Goal: Task Accomplishment & Management: Use online tool/utility

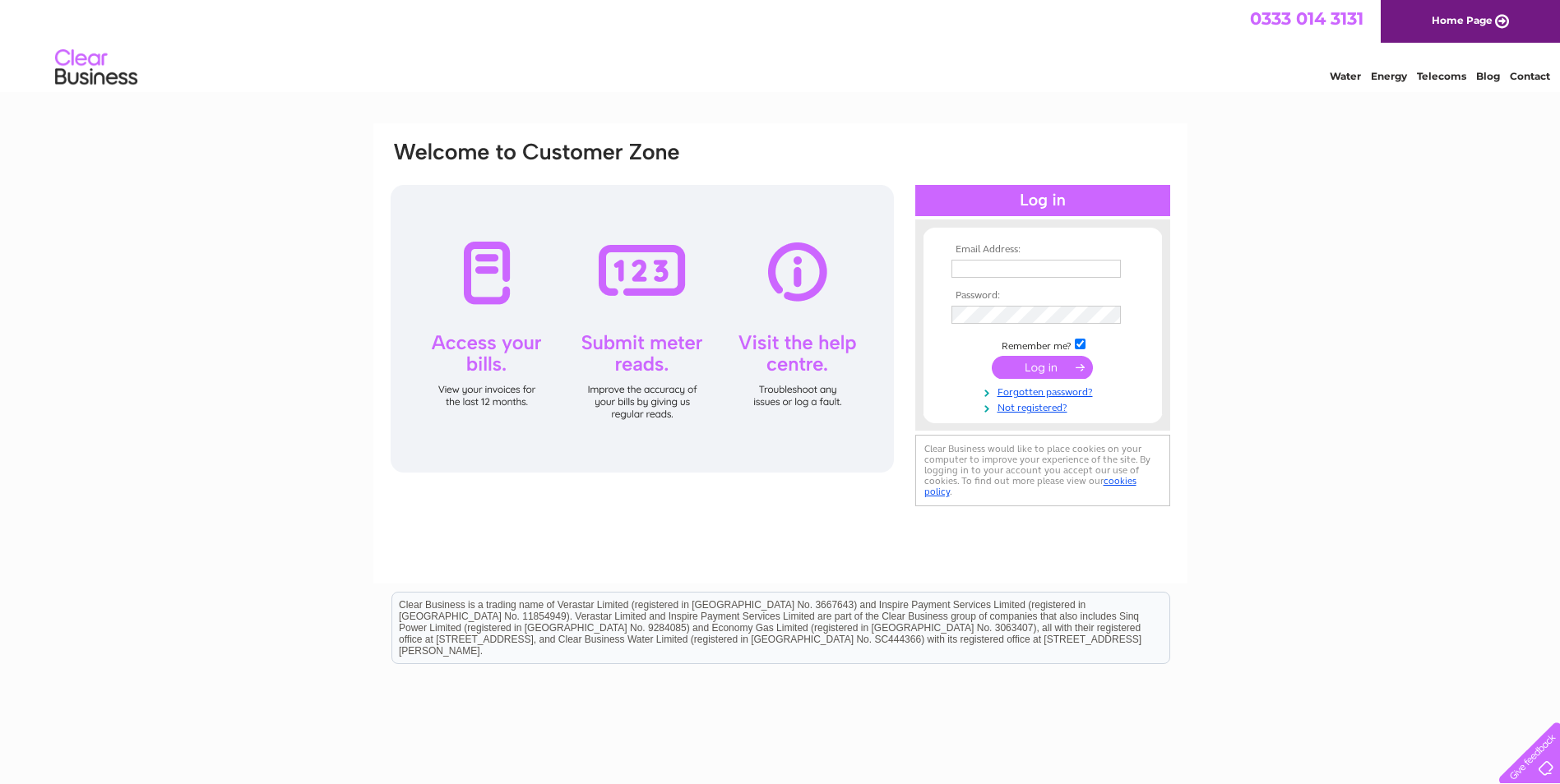
click at [1093, 263] on input "text" at bounding box center [1036, 269] width 169 height 18
type input "christine.hounslow@markettowndevelopments.com"
click at [992, 358] on input "submit" at bounding box center [1043, 370] width 101 height 23
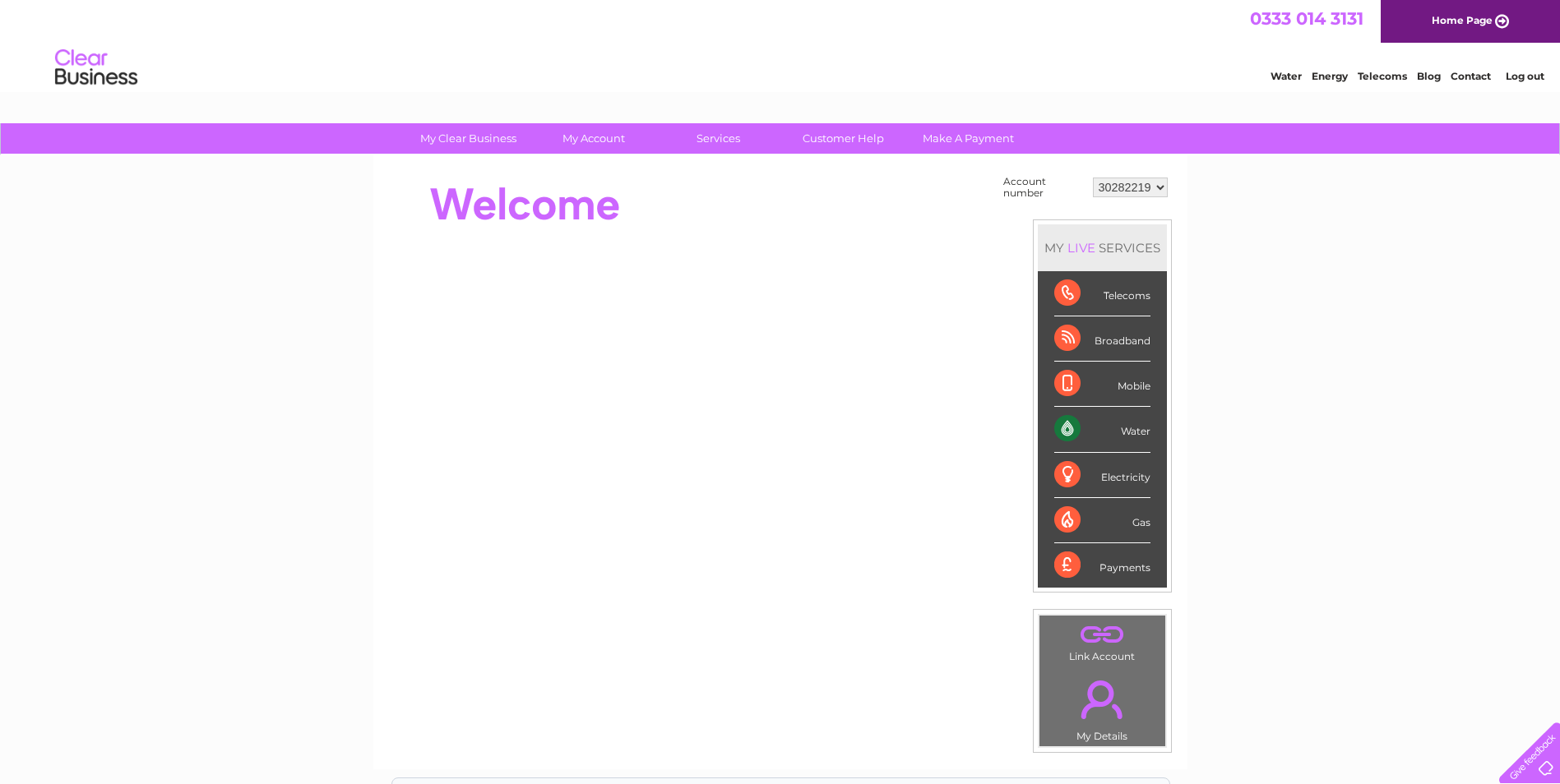
click at [1112, 431] on div "Water" at bounding box center [1102, 430] width 96 height 45
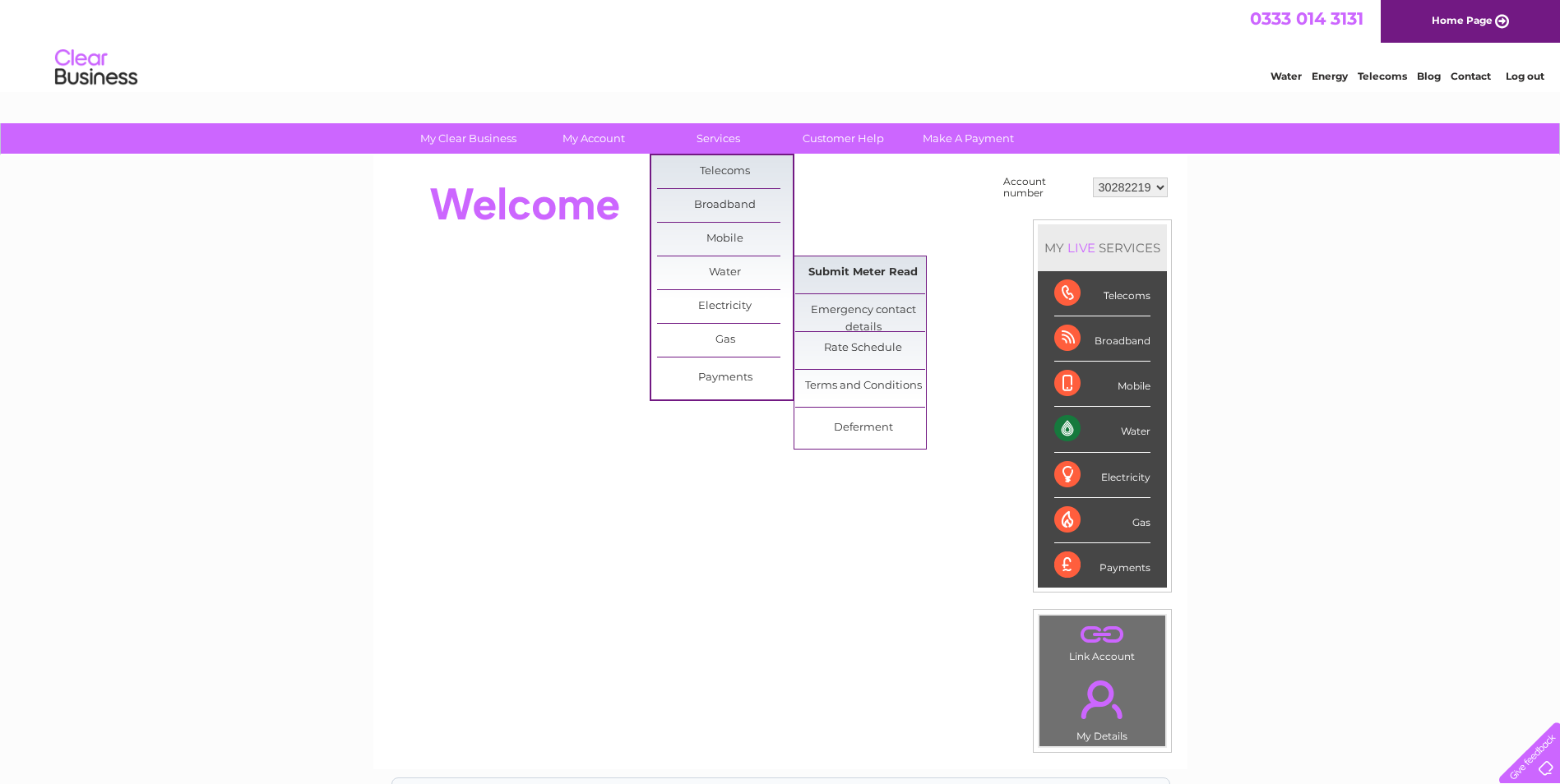
click at [847, 275] on link "Submit Meter Read" at bounding box center [863, 272] width 136 height 33
